Goal: Register for event/course

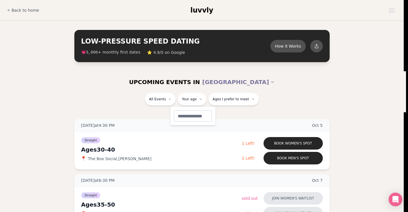
type input "**"
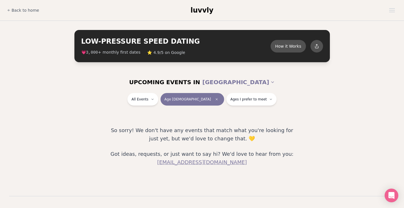
click at [195, 101] on button "Age [DEMOGRAPHIC_DATA]" at bounding box center [193, 99] width 64 height 13
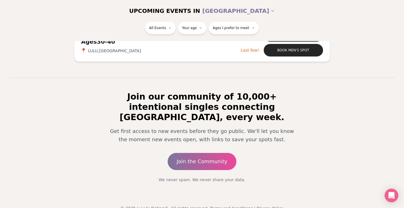
scroll to position [1651, 0]
